Goal: Check status

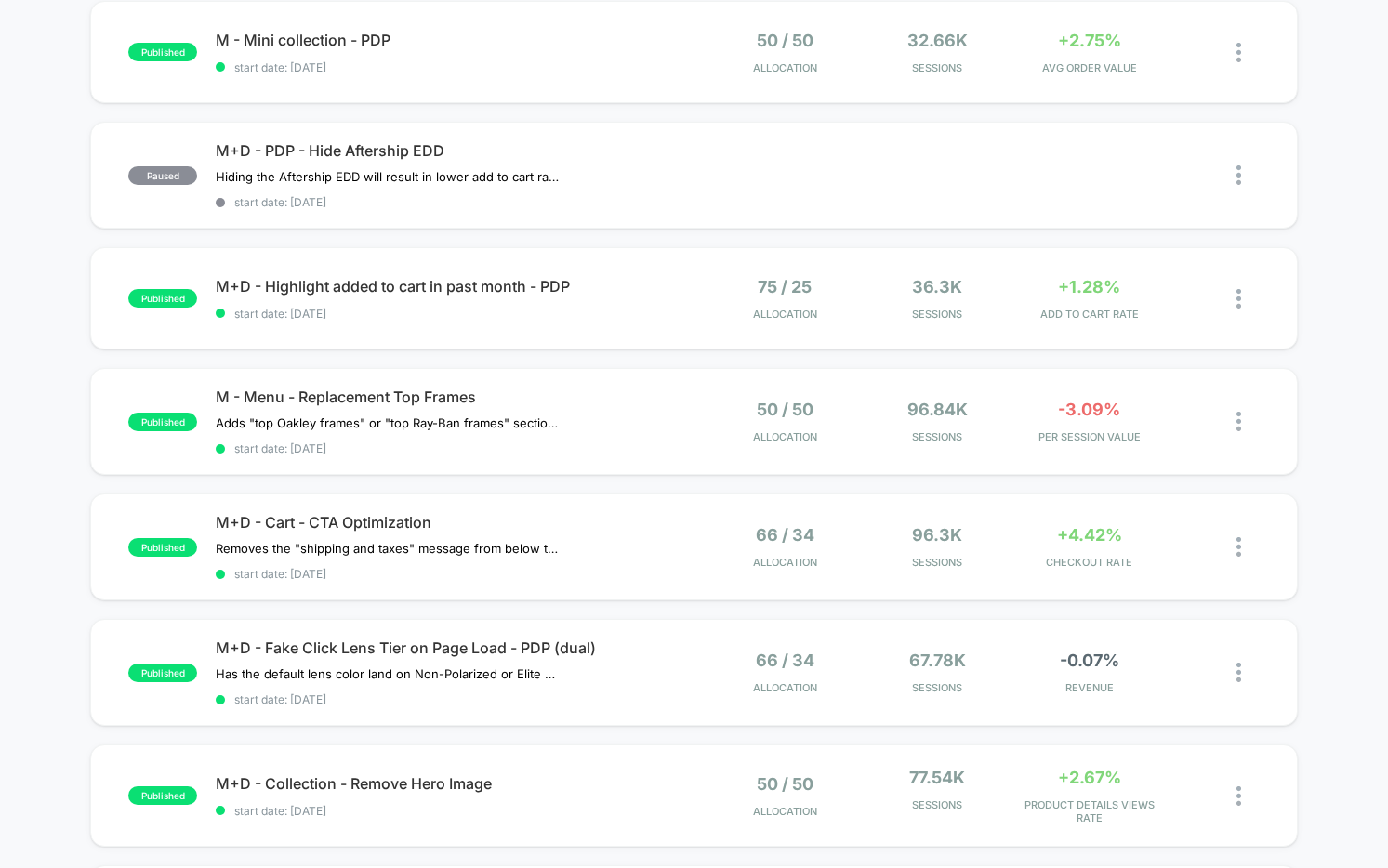
scroll to position [211, 0]
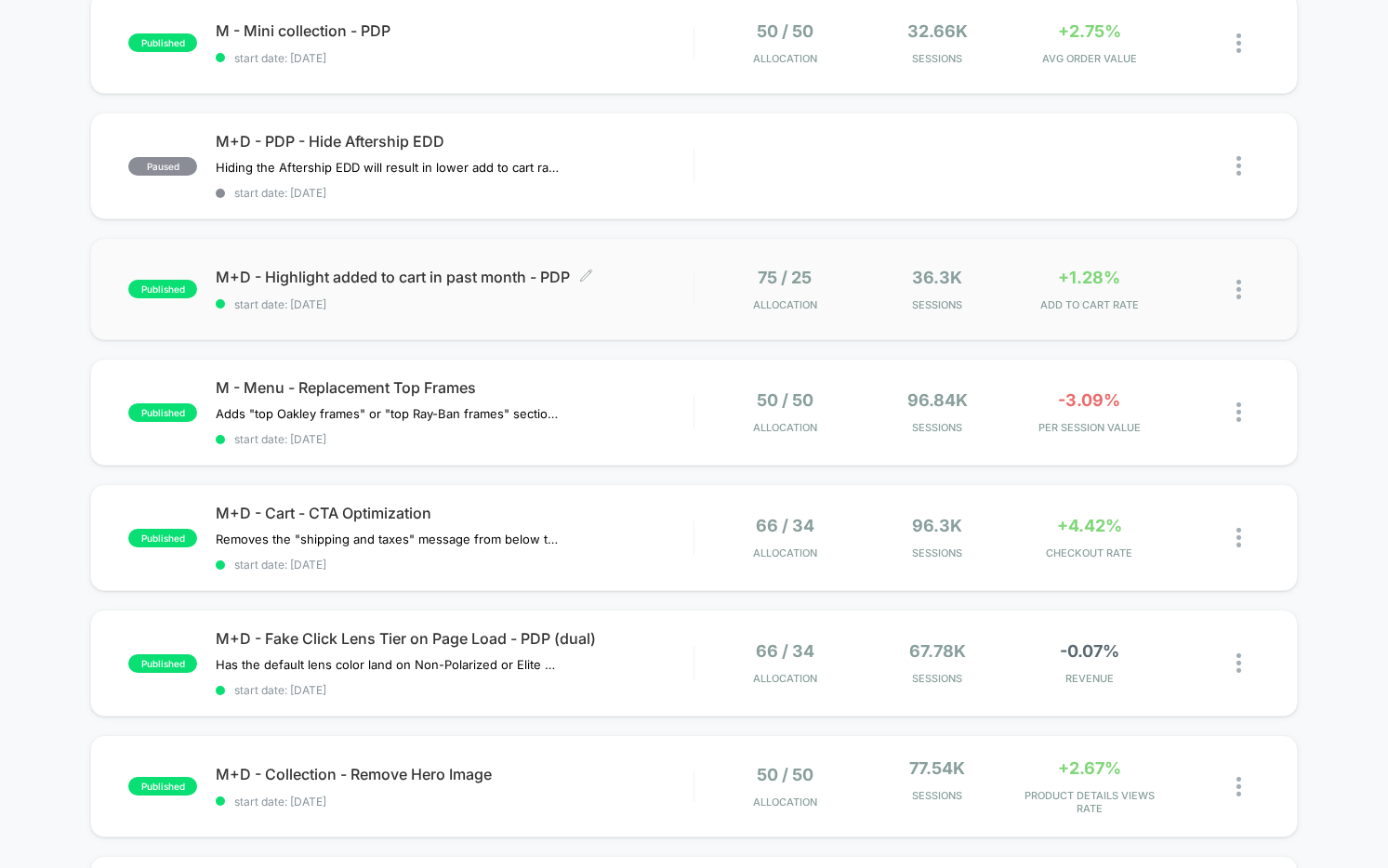
click at [653, 296] on div "M+D - Highlight added to cart in past month - PDP Click to edit experience deta…" at bounding box center [454, 289] width 478 height 44
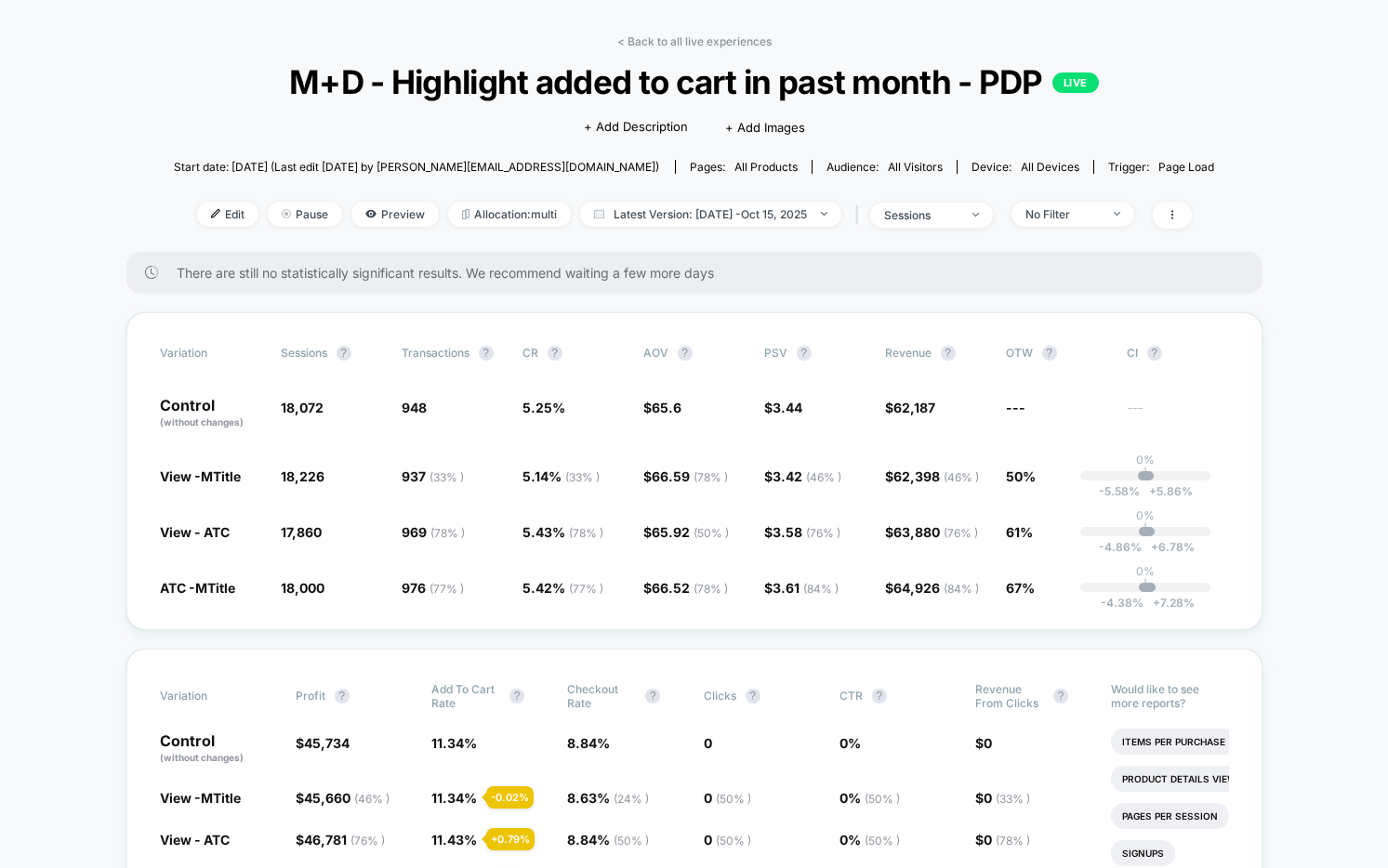
scroll to position [32, 0]
